Goal: Task Accomplishment & Management: Manage account settings

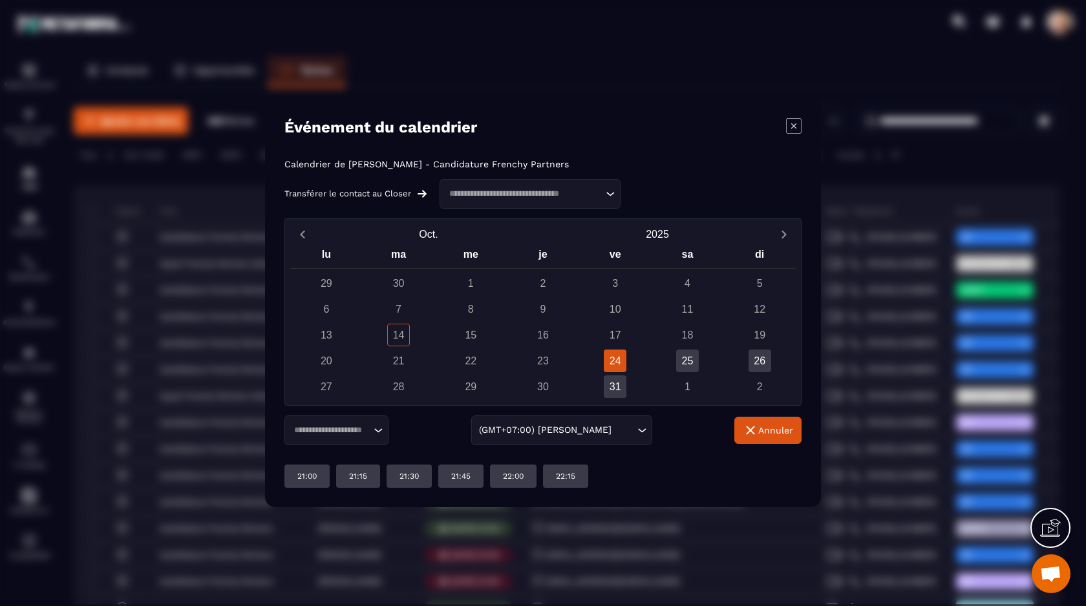
scroll to position [1631, 0]
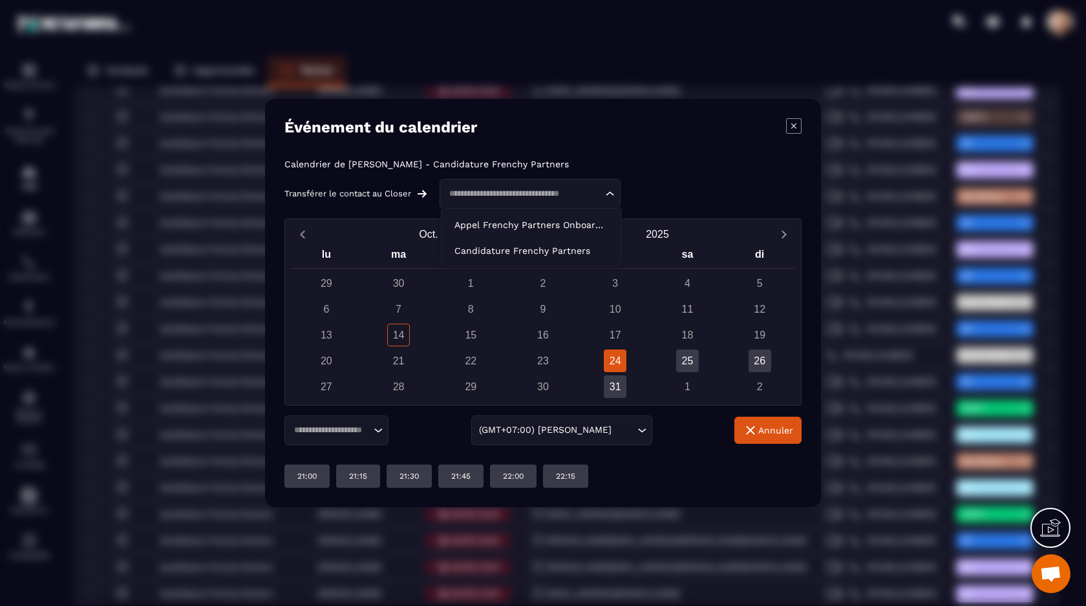
click at [528, 187] on input "Search for option" at bounding box center [524, 193] width 158 height 13
click at [566, 246] on p "Candidature Frenchy Partners" at bounding box center [532, 250] width 154 height 13
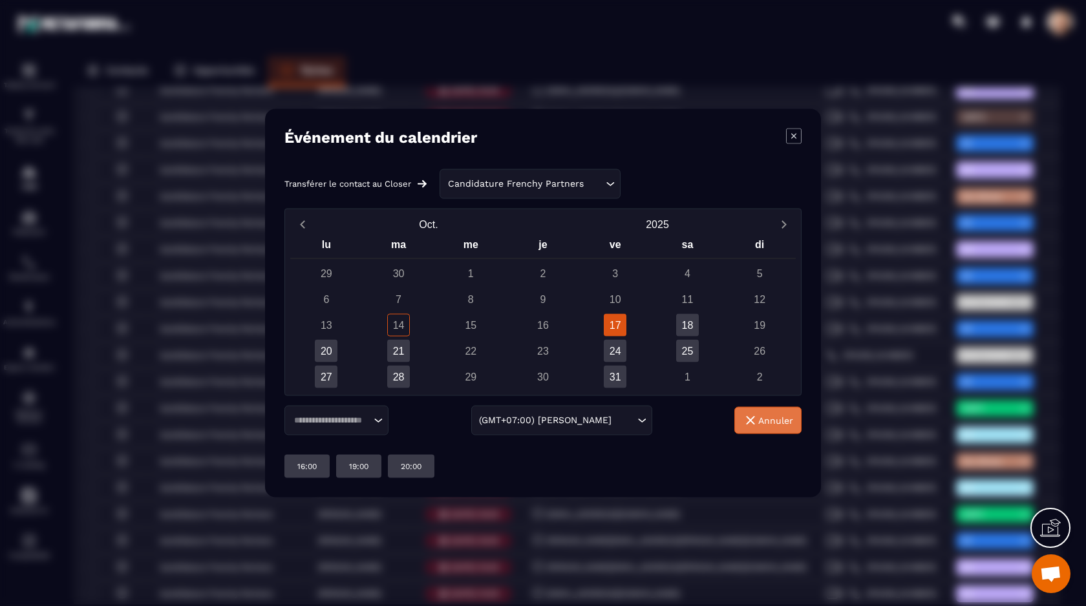
click at [778, 420] on span "Annuler" at bounding box center [775, 420] width 35 height 13
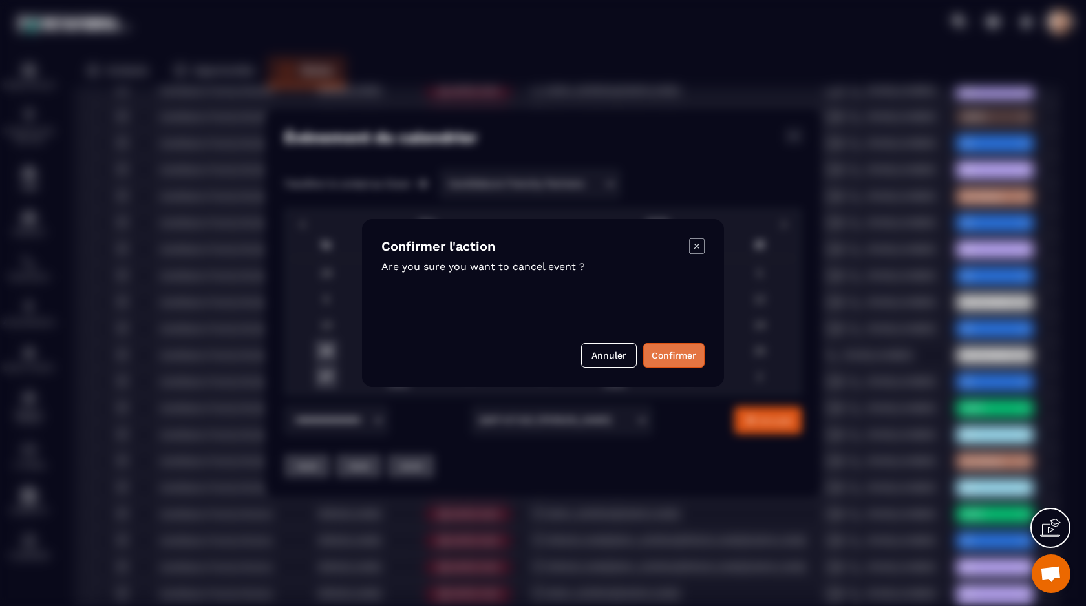
click at [656, 365] on button "Confirmer" at bounding box center [673, 355] width 61 height 25
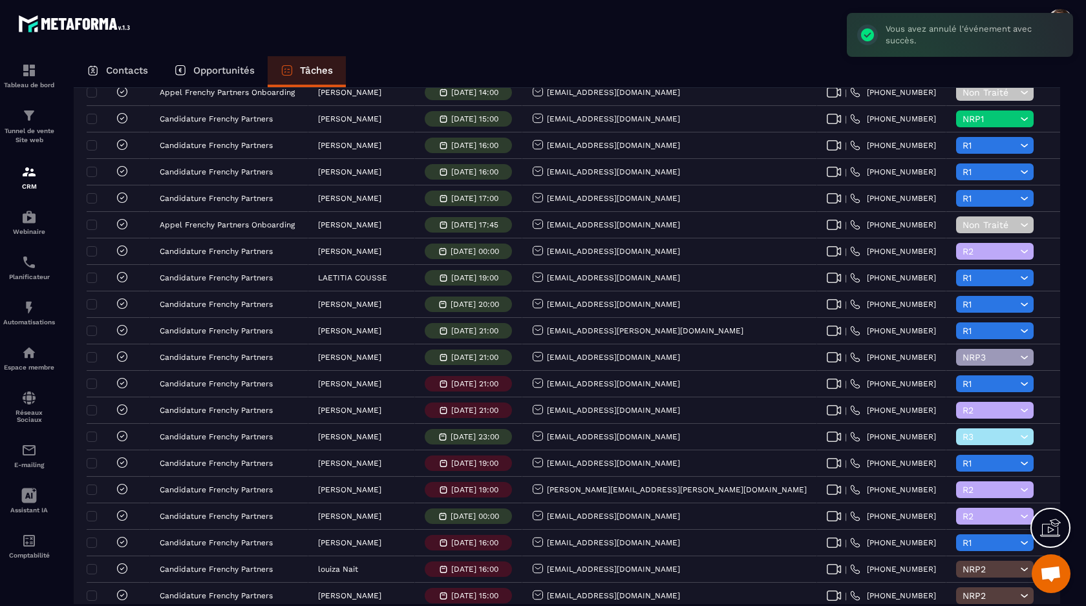
scroll to position [0, 0]
